Goal: Check status: Check status

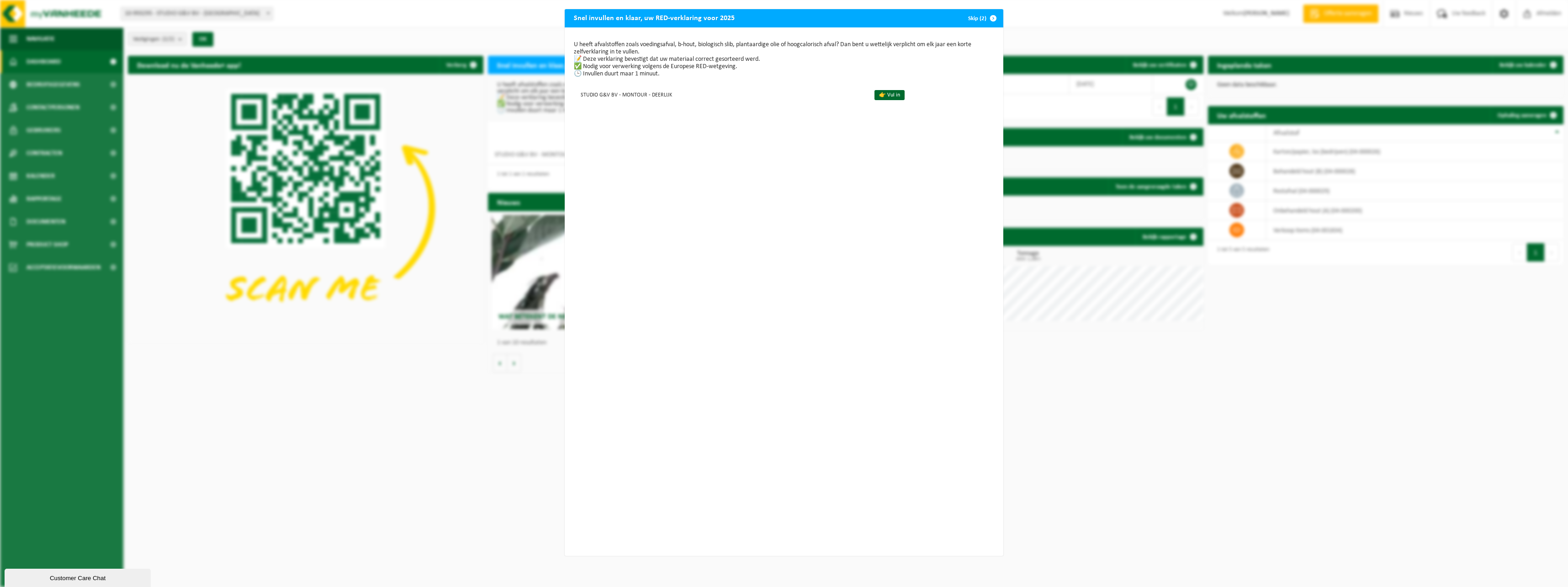
click at [979, 18] on button "Skip (2)" at bounding box center [981, 18] width 41 height 18
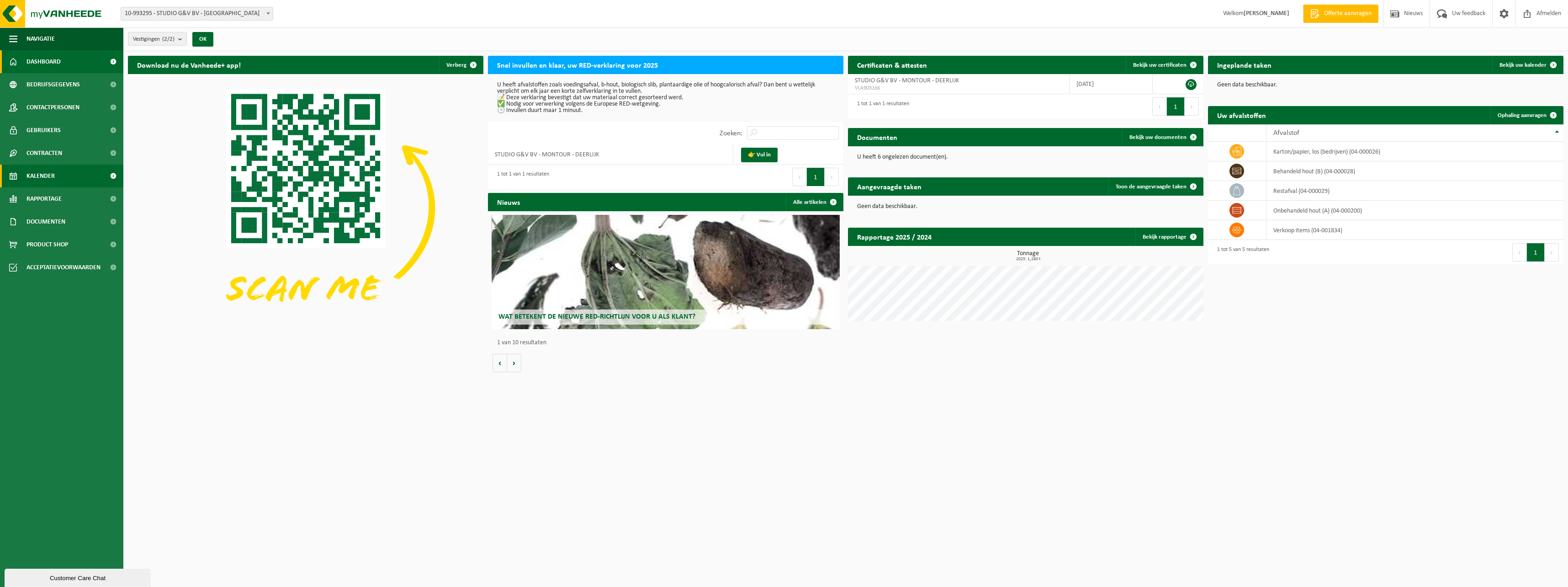
click at [47, 183] on span "Kalender" at bounding box center [41, 176] width 29 height 23
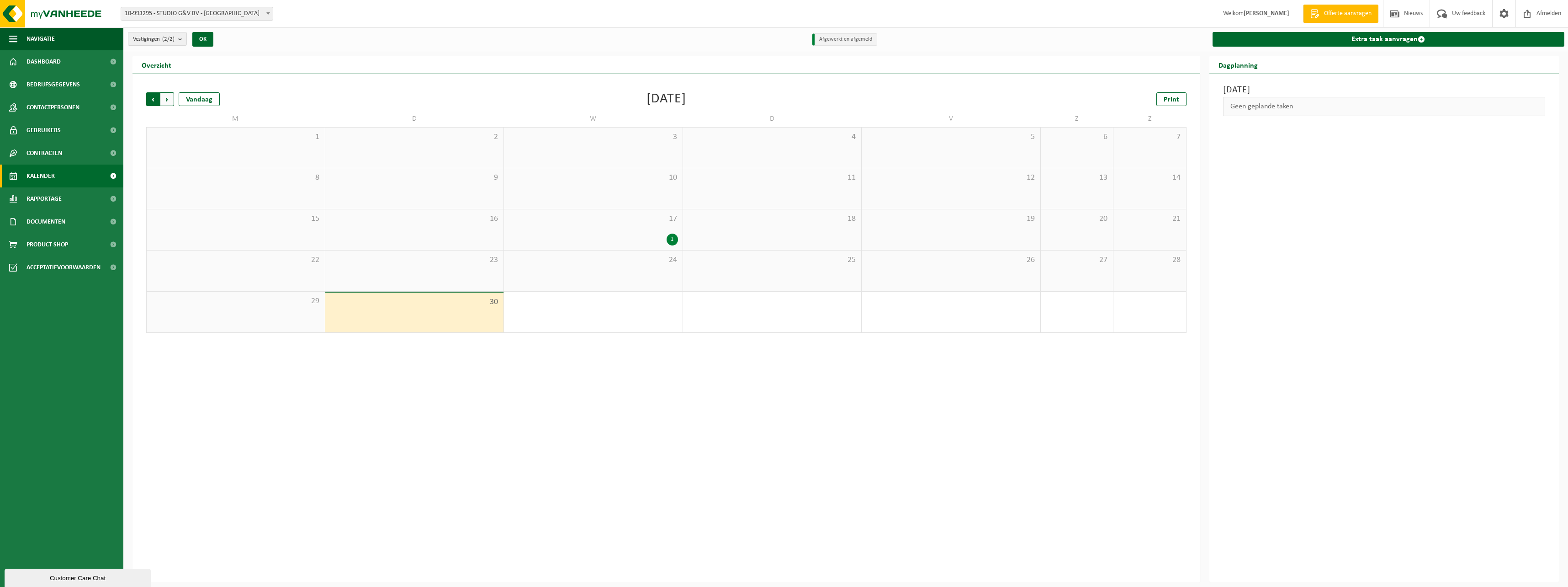
click at [170, 100] on span "Volgende" at bounding box center [167, 99] width 14 height 14
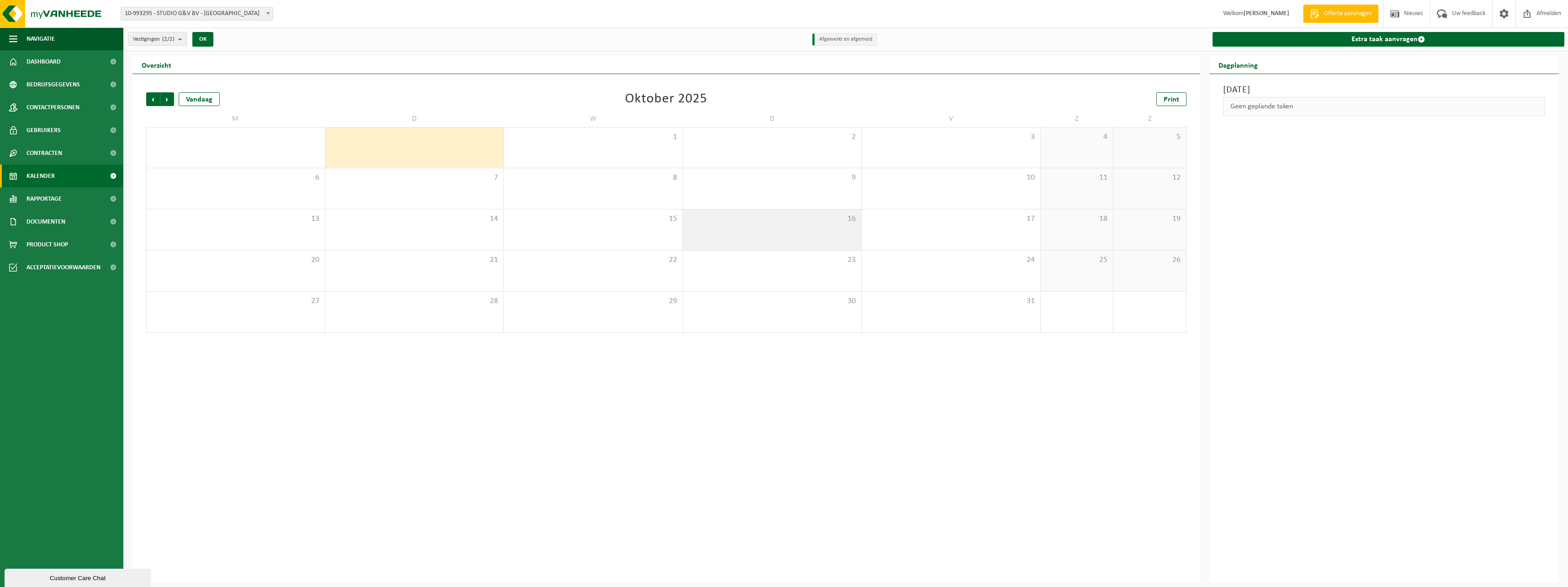
click at [779, 236] on div "16" at bounding box center [772, 230] width 178 height 41
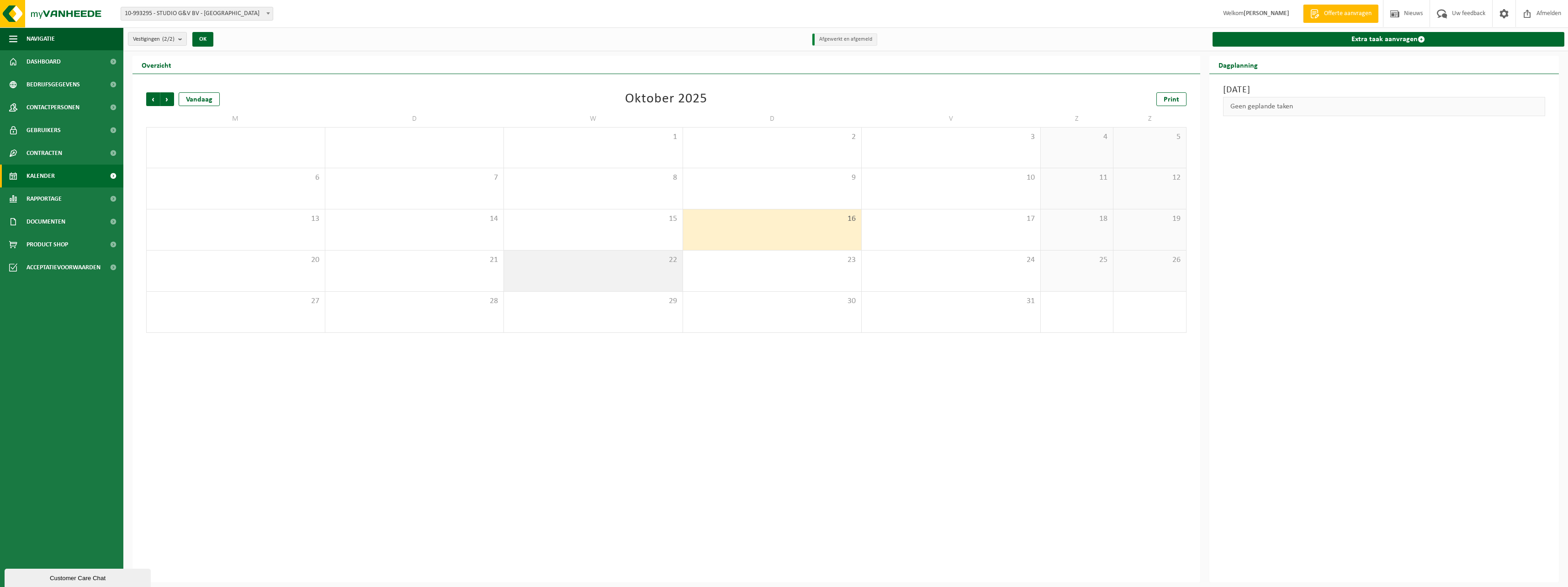
click at [623, 254] on div "22" at bounding box center [593, 270] width 178 height 41
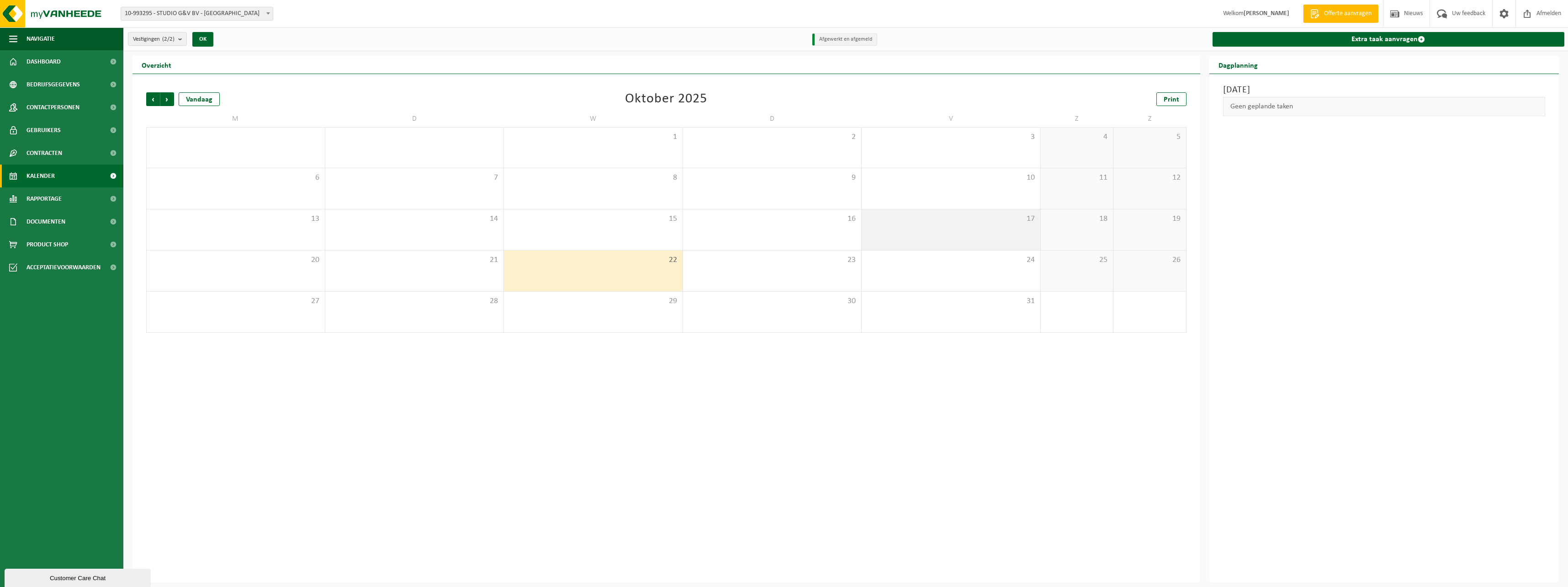
drag, startPoint x: 838, startPoint y: 236, endPoint x: 897, endPoint y: 244, distance: 59.5
click at [849, 241] on div "16" at bounding box center [772, 230] width 178 height 41
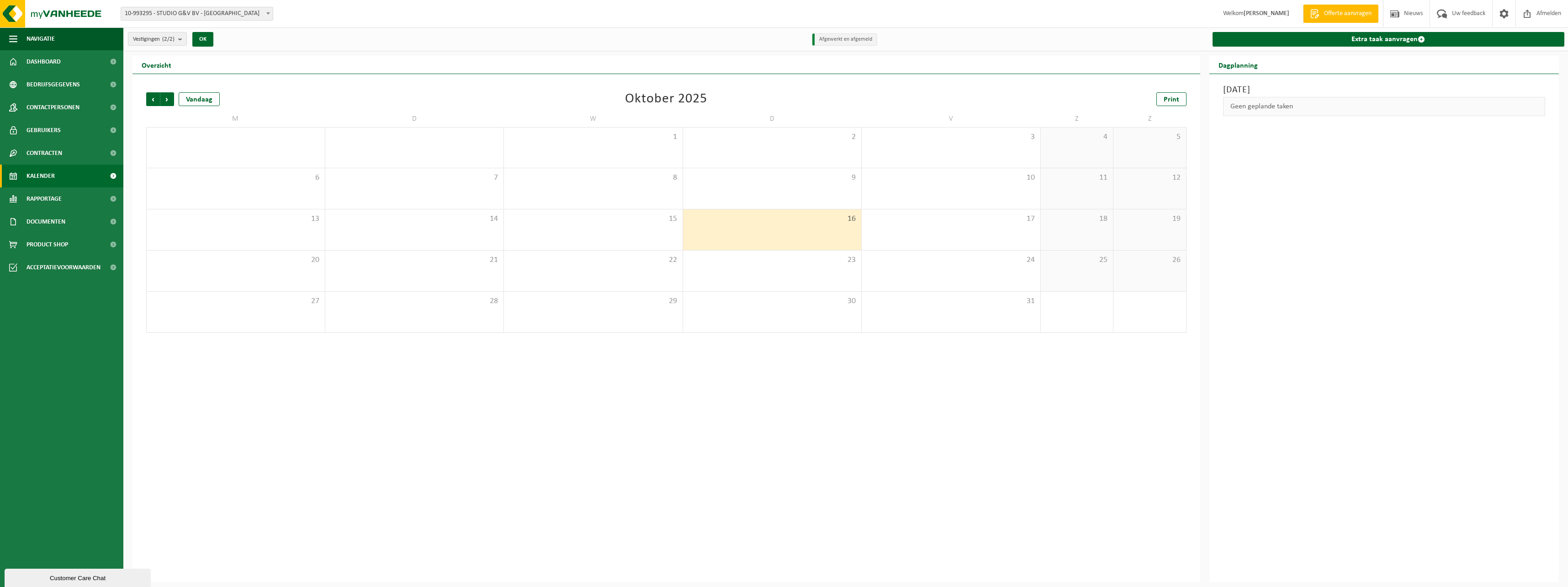
click at [1053, 224] on div "18" at bounding box center [1077, 230] width 72 height 41
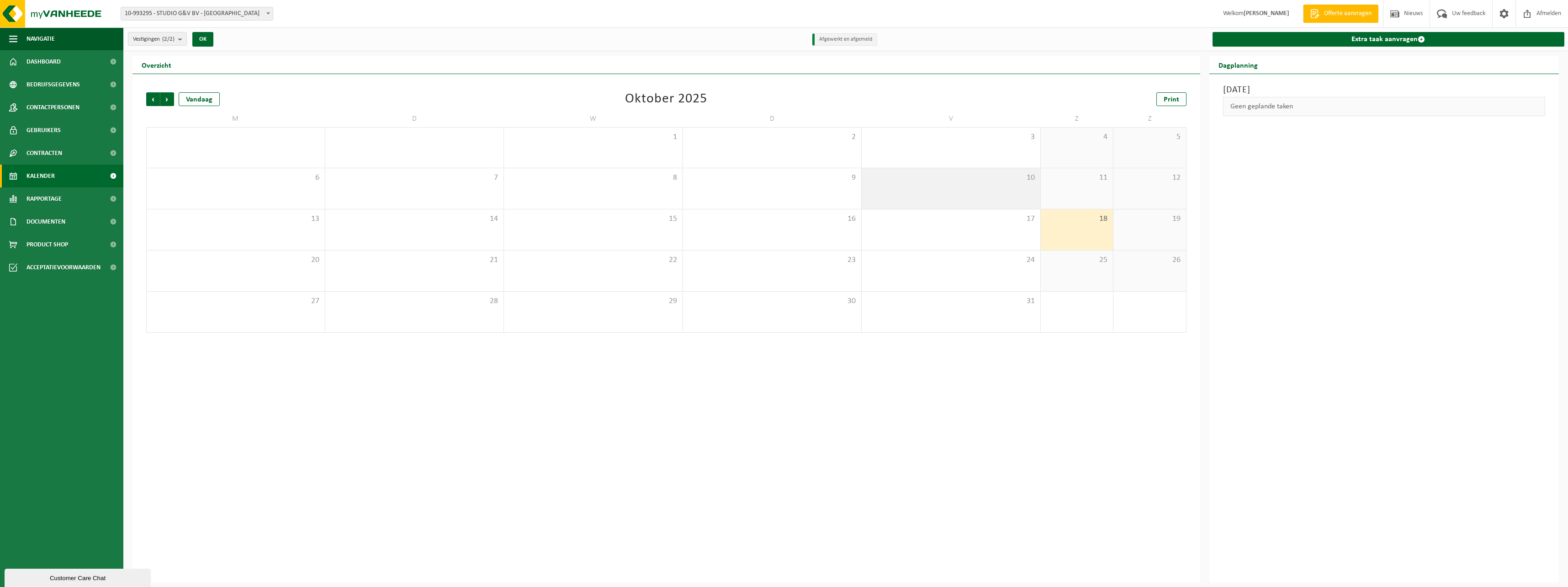
drag, startPoint x: 1031, startPoint y: 191, endPoint x: 1021, endPoint y: 191, distance: 10.0
click at [1021, 191] on div "10" at bounding box center [951, 188] width 178 height 41
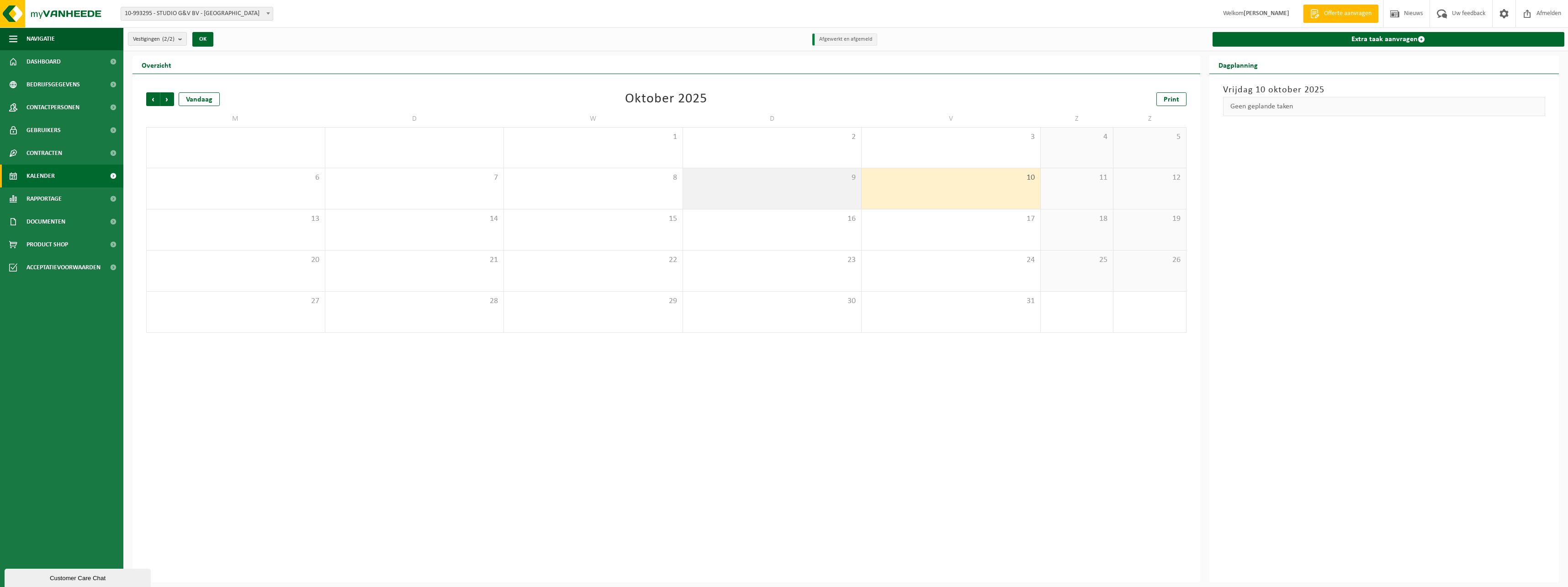
drag, startPoint x: 740, startPoint y: 193, endPoint x: 688, endPoint y: 199, distance: 52.3
click at [694, 199] on div "9" at bounding box center [772, 188] width 178 height 41
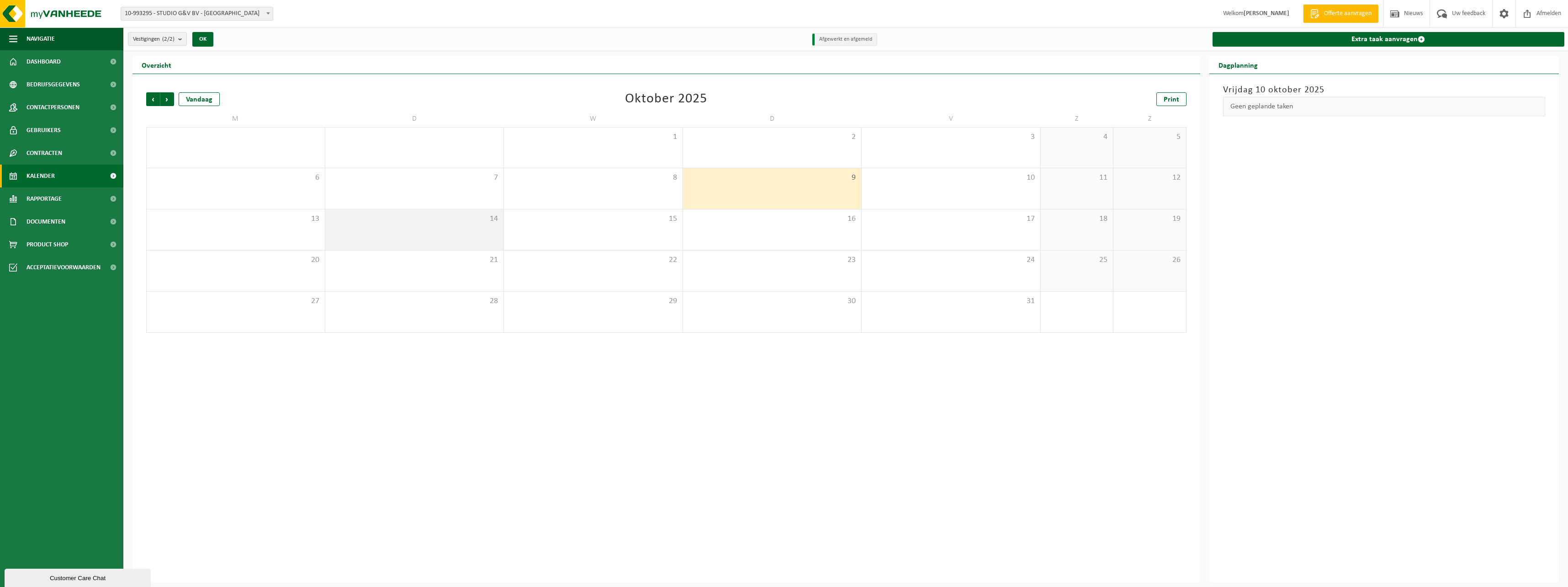
drag, startPoint x: 593, startPoint y: 207, endPoint x: 488, endPoint y: 216, distance: 105.4
click at [534, 208] on div "8" at bounding box center [593, 188] width 178 height 41
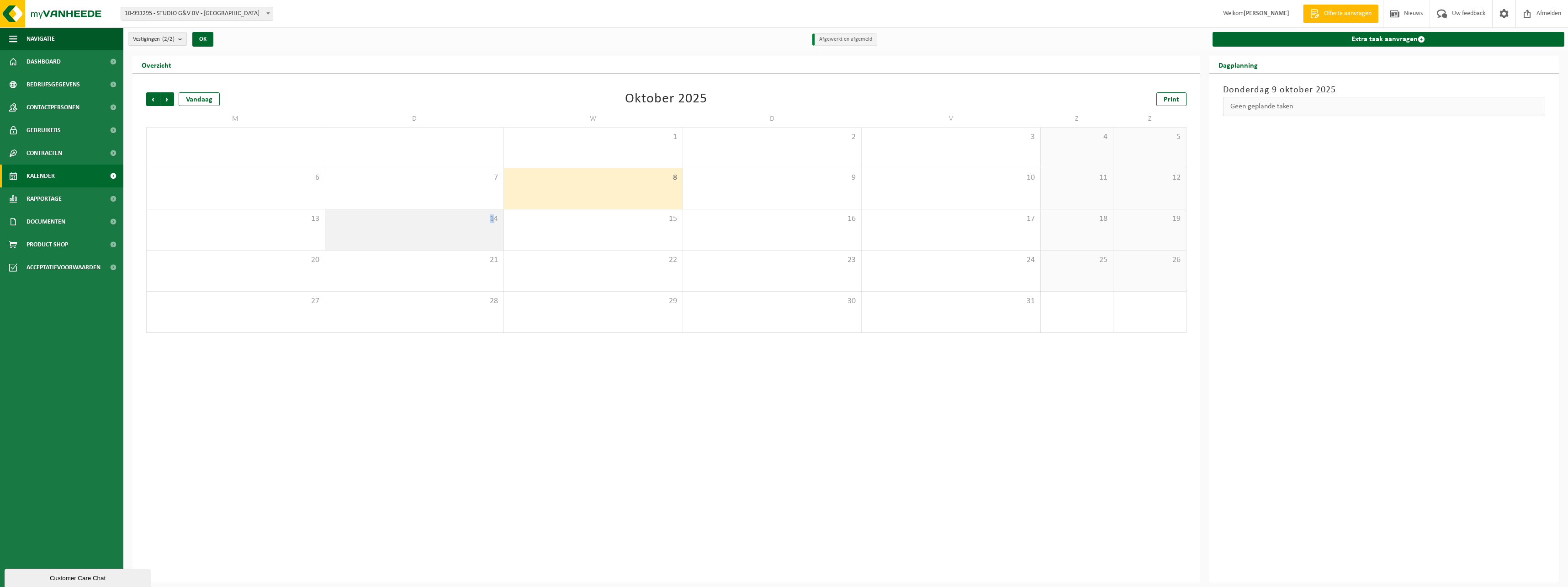
drag, startPoint x: 488, startPoint y: 216, endPoint x: 460, endPoint y: 245, distance: 40.3
click at [460, 245] on div "14" at bounding box center [414, 230] width 178 height 41
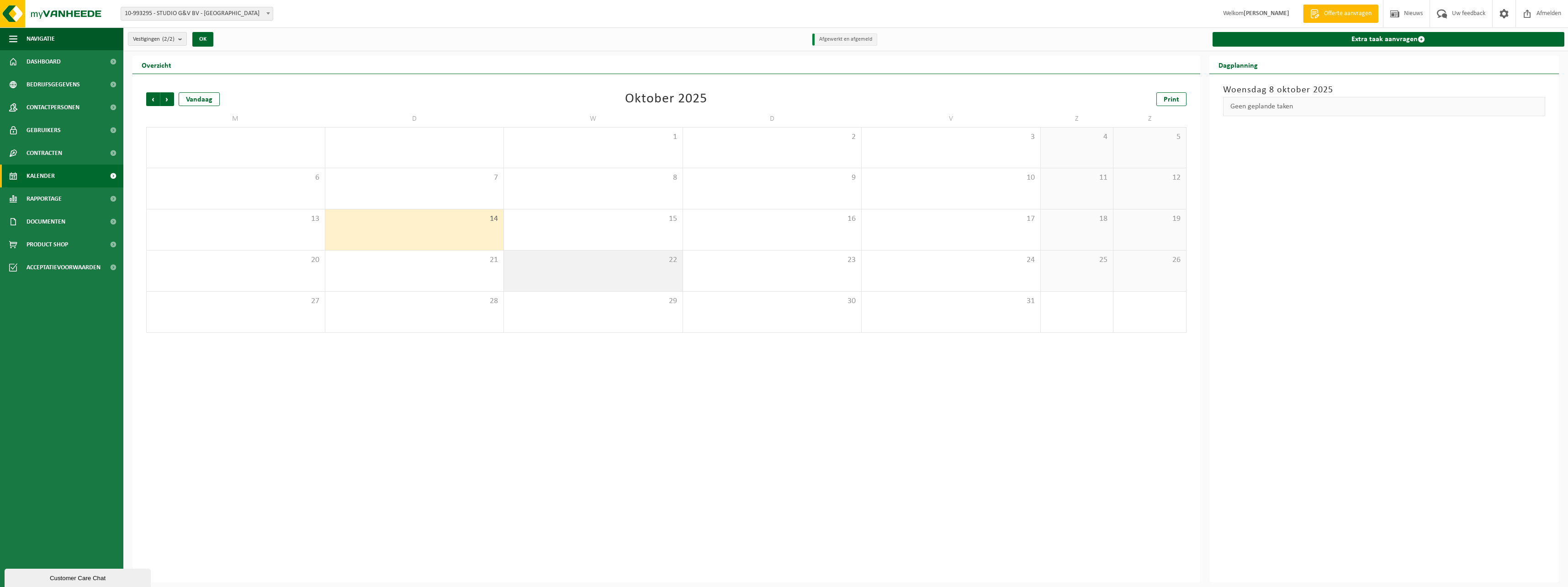
drag, startPoint x: 460, startPoint y: 245, endPoint x: 679, endPoint y: 265, distance: 219.9
click at [679, 265] on div "22" at bounding box center [593, 270] width 178 height 41
